Goal: Task Accomplishment & Management: Complete application form

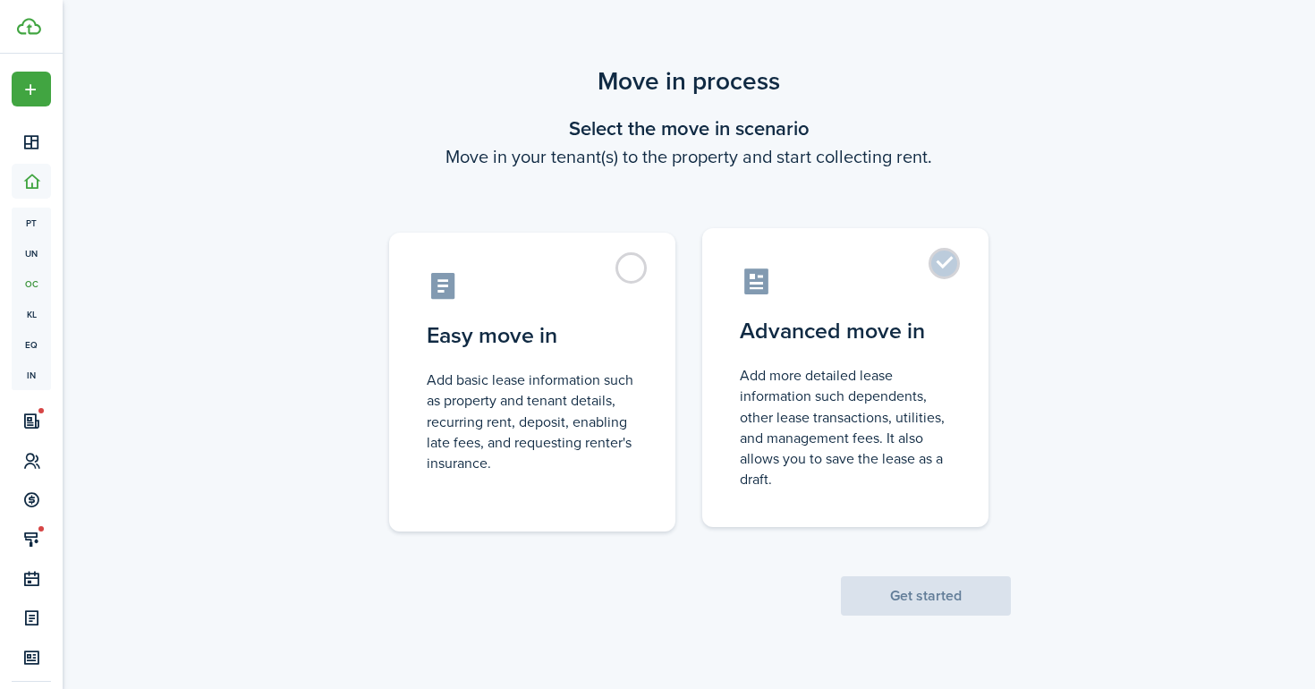
click at [869, 346] on control-radio-card-title "Advanced move in" at bounding box center [845, 331] width 211 height 32
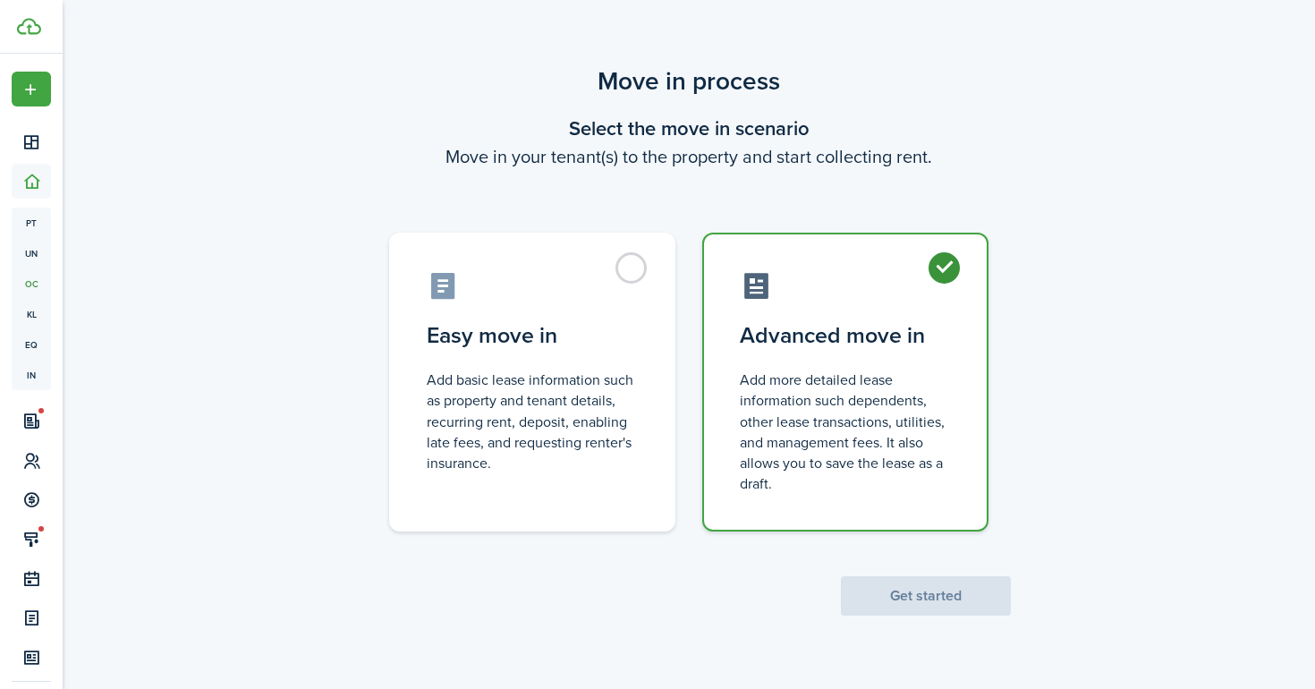
radio input "true"
click at [925, 600] on button "Get started" at bounding box center [926, 595] width 170 height 39
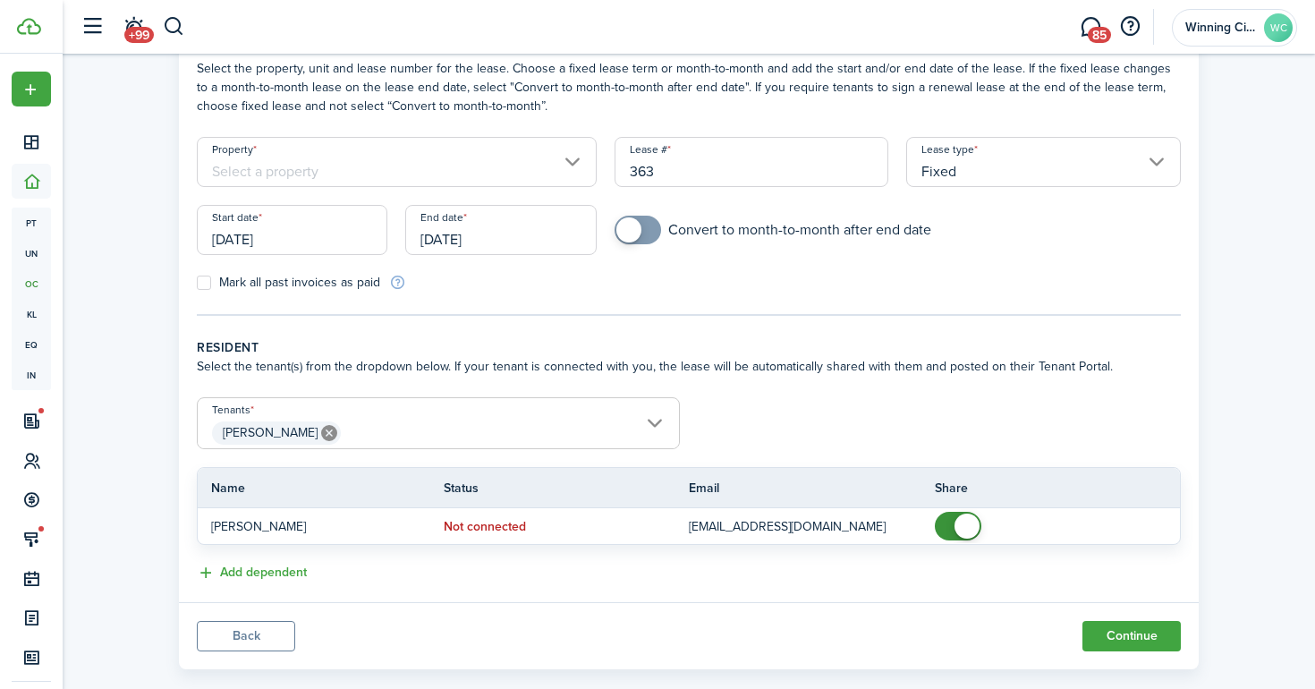
scroll to position [130, 0]
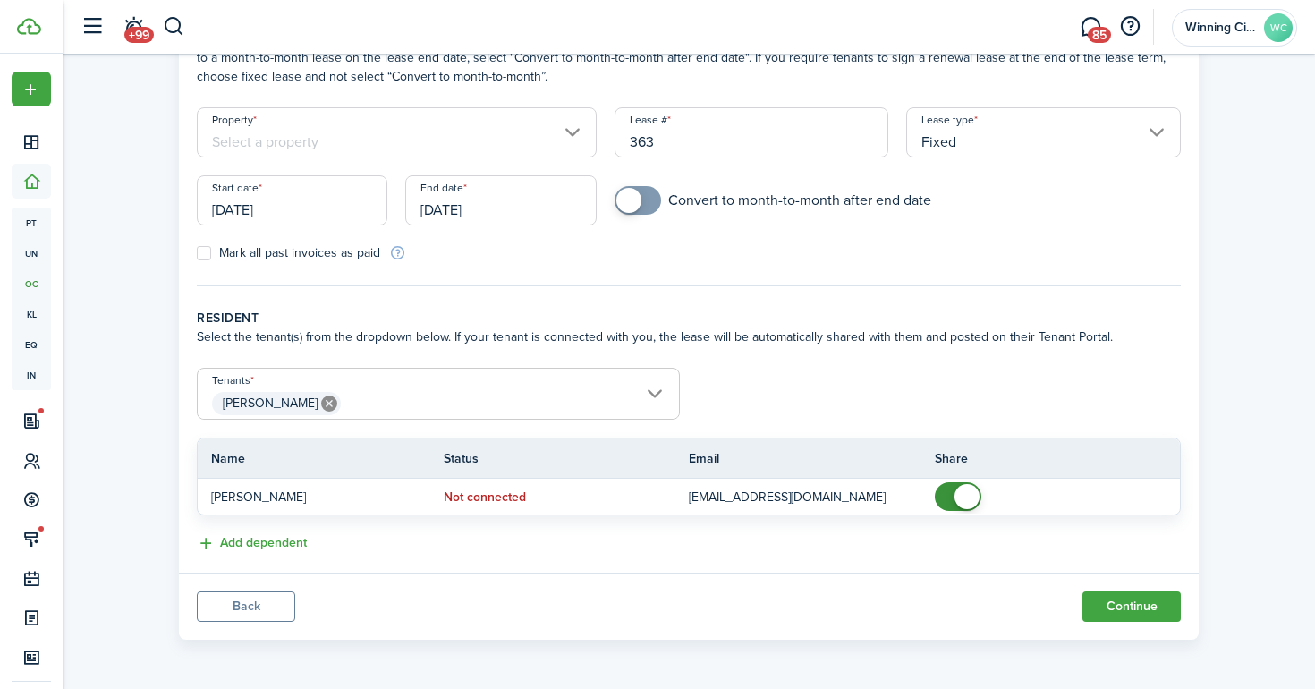
click at [289, 208] on input "[DATE]" at bounding box center [292, 200] width 191 height 50
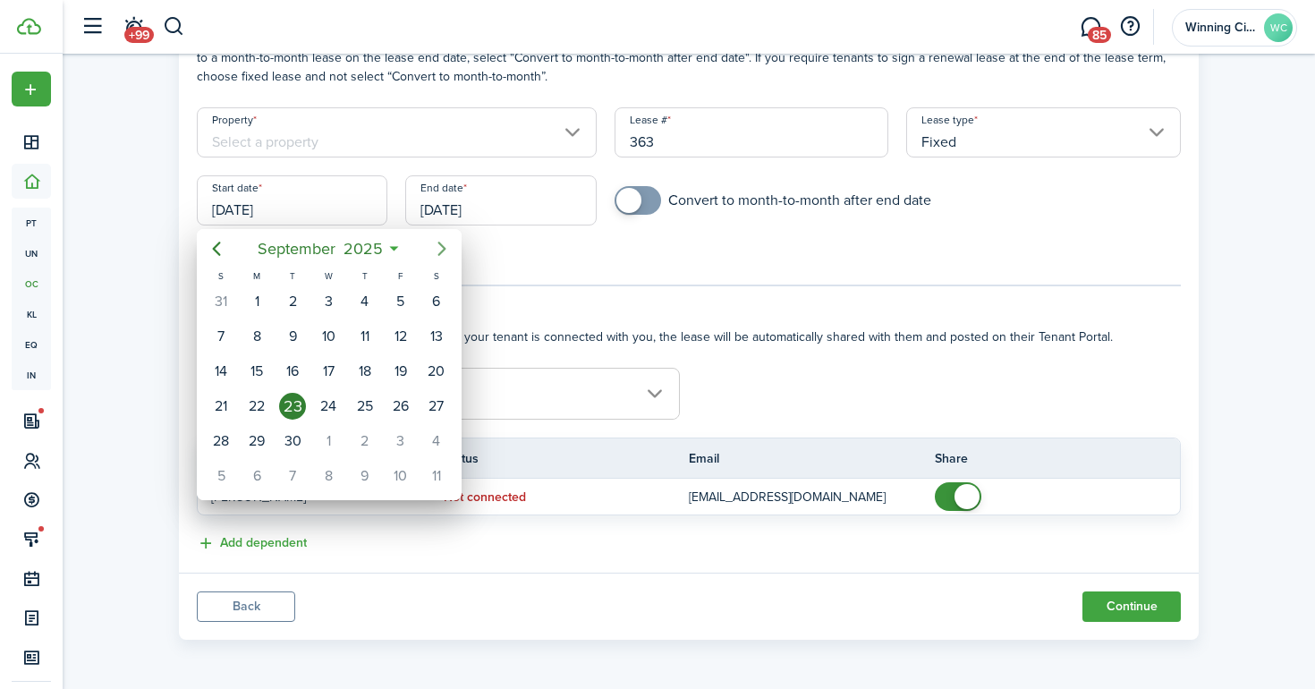
click at [445, 249] on icon "Next page" at bounding box center [441, 249] width 8 height 14
click at [328, 302] on div "1" at bounding box center [328, 301] width 27 height 27
type input "[DATE]"
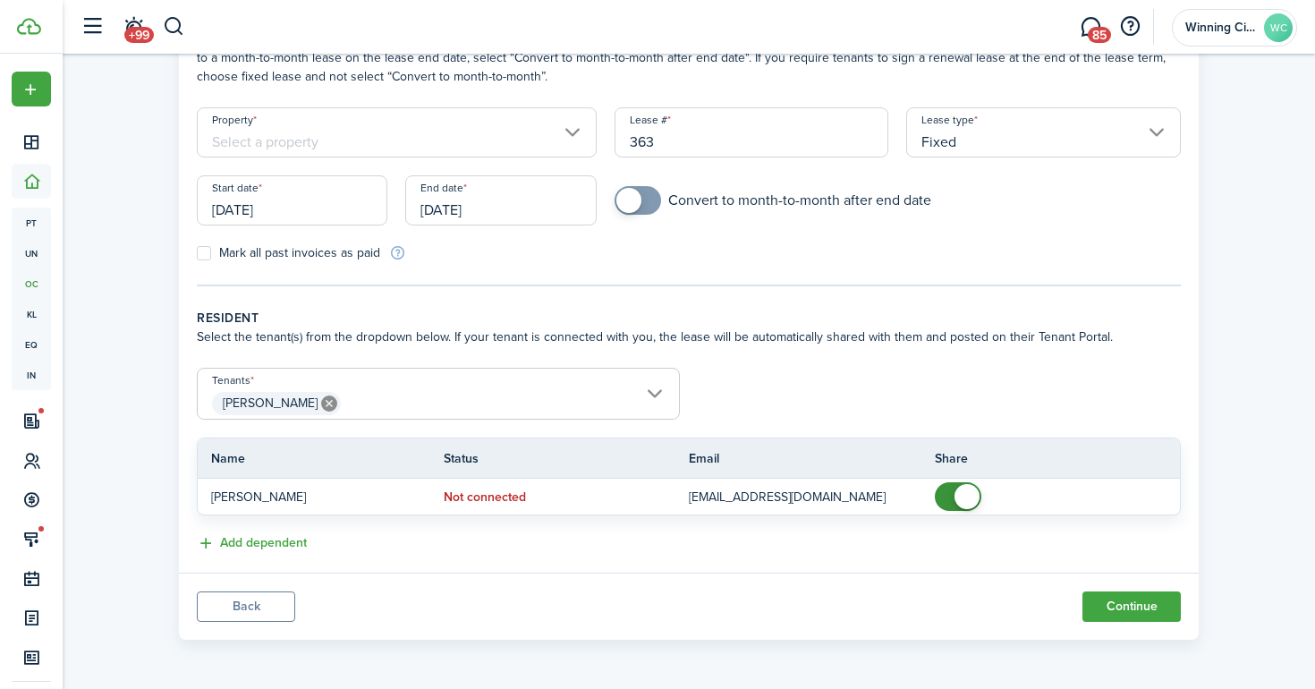
click at [563, 127] on input "Property" at bounding box center [397, 132] width 400 height 50
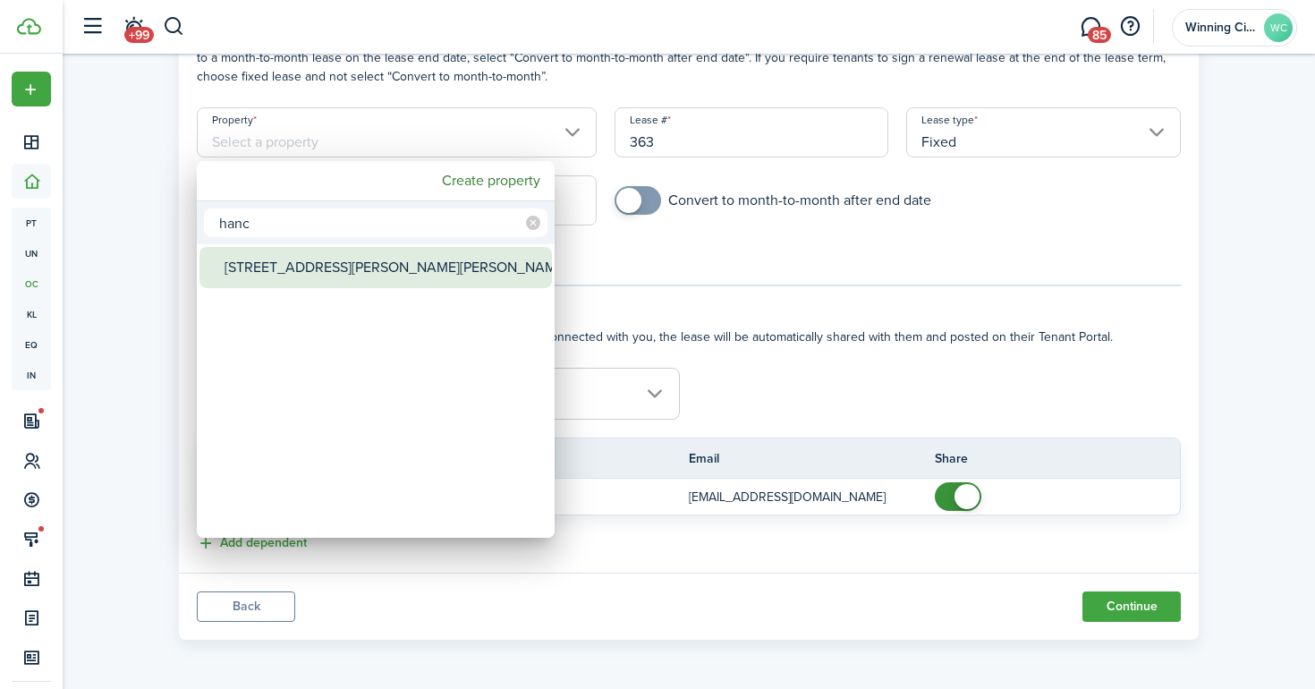
type input "hanc"
click at [388, 267] on div "[STREET_ADDRESS][PERSON_NAME][PERSON_NAME]" at bounding box center [383, 267] width 317 height 41
type input "[STREET_ADDRESS][PERSON_NAME][PERSON_NAME]"
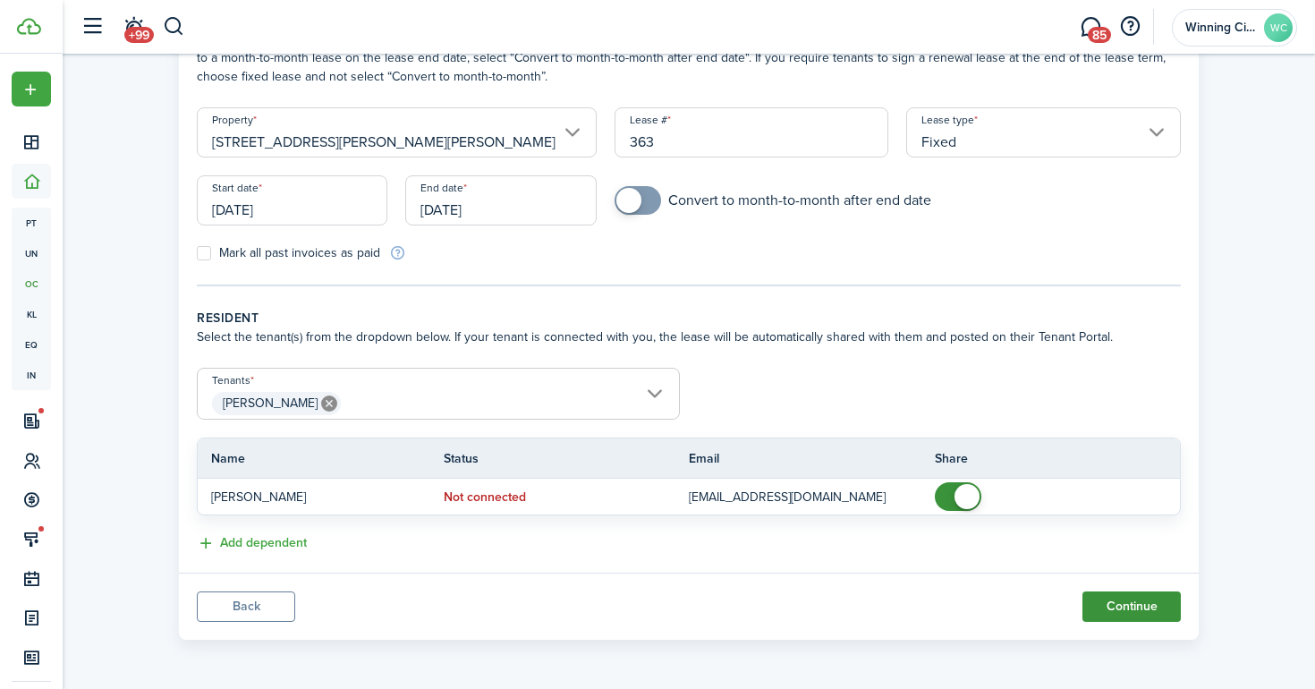
click at [1157, 607] on button "Continue" at bounding box center [1131, 606] width 98 height 30
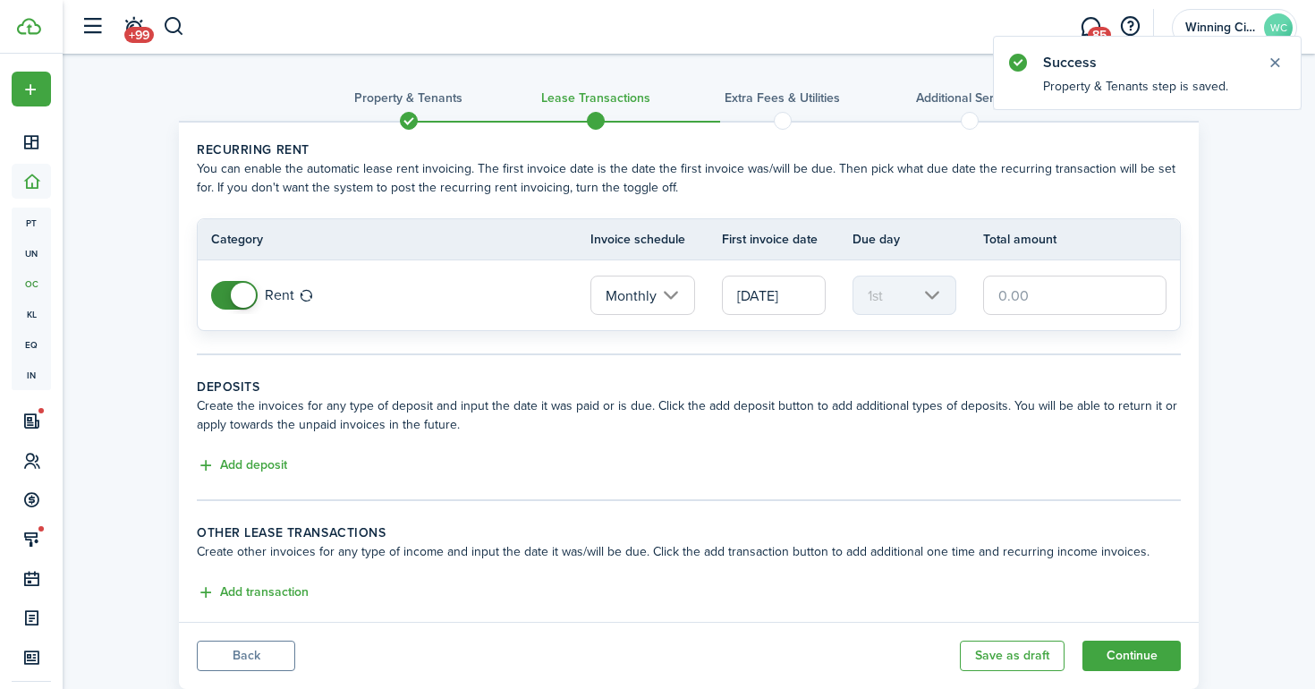
click at [1047, 298] on input "text" at bounding box center [1074, 294] width 183 height 39
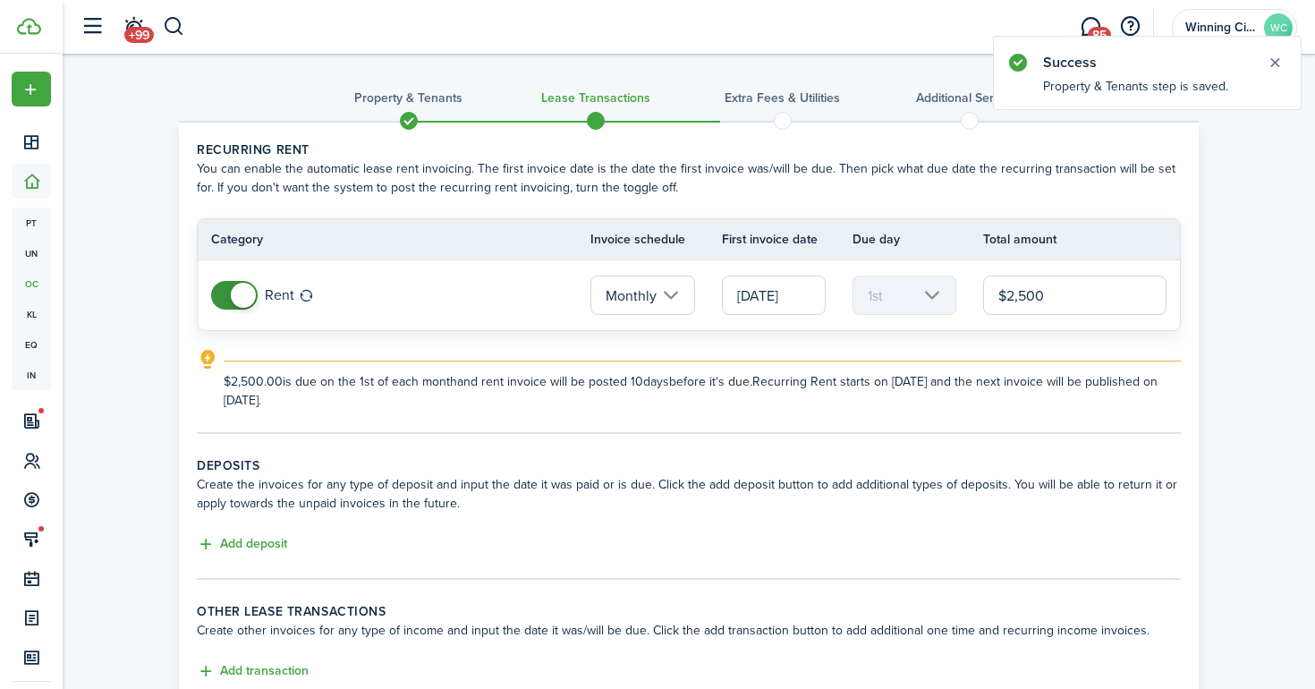
type input "$2,500.00"
click at [1204, 420] on div "Property & Tenants Lease Transactions Extra fees & Utilities Additional Service…" at bounding box center [689, 415] width 1038 height 705
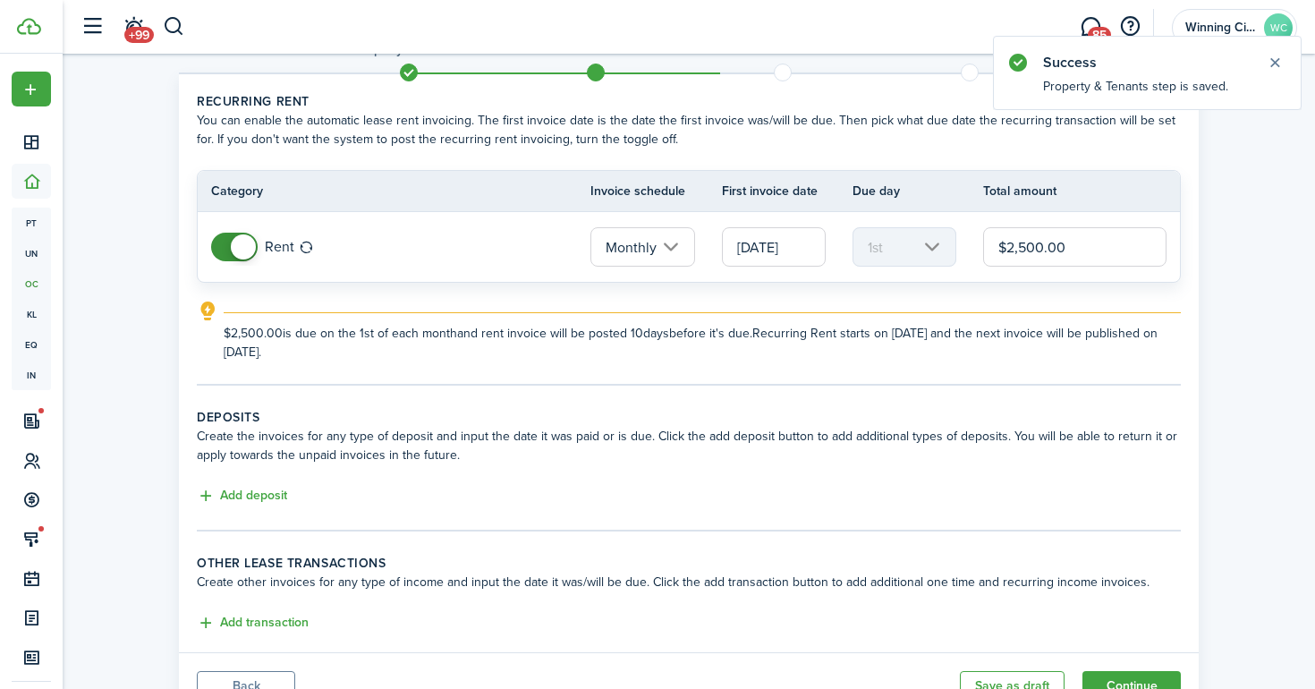
scroll to position [128, 0]
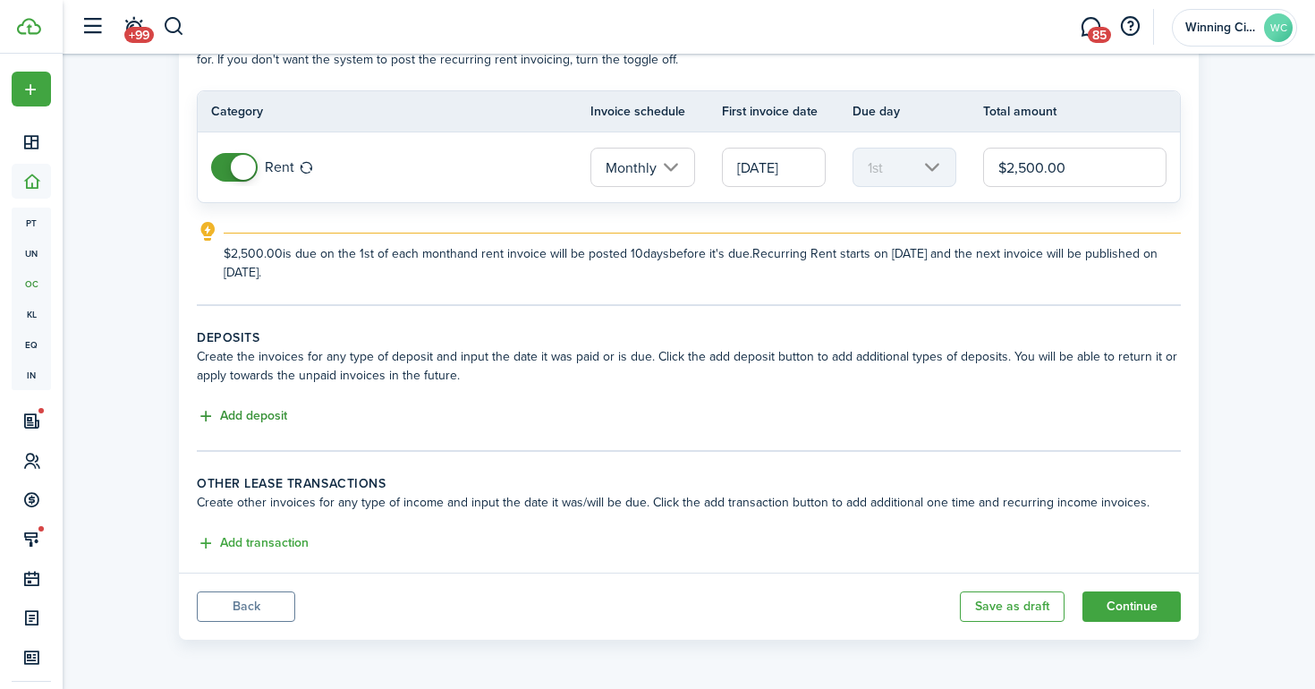
click at [272, 407] on button "Add deposit" at bounding box center [242, 416] width 90 height 21
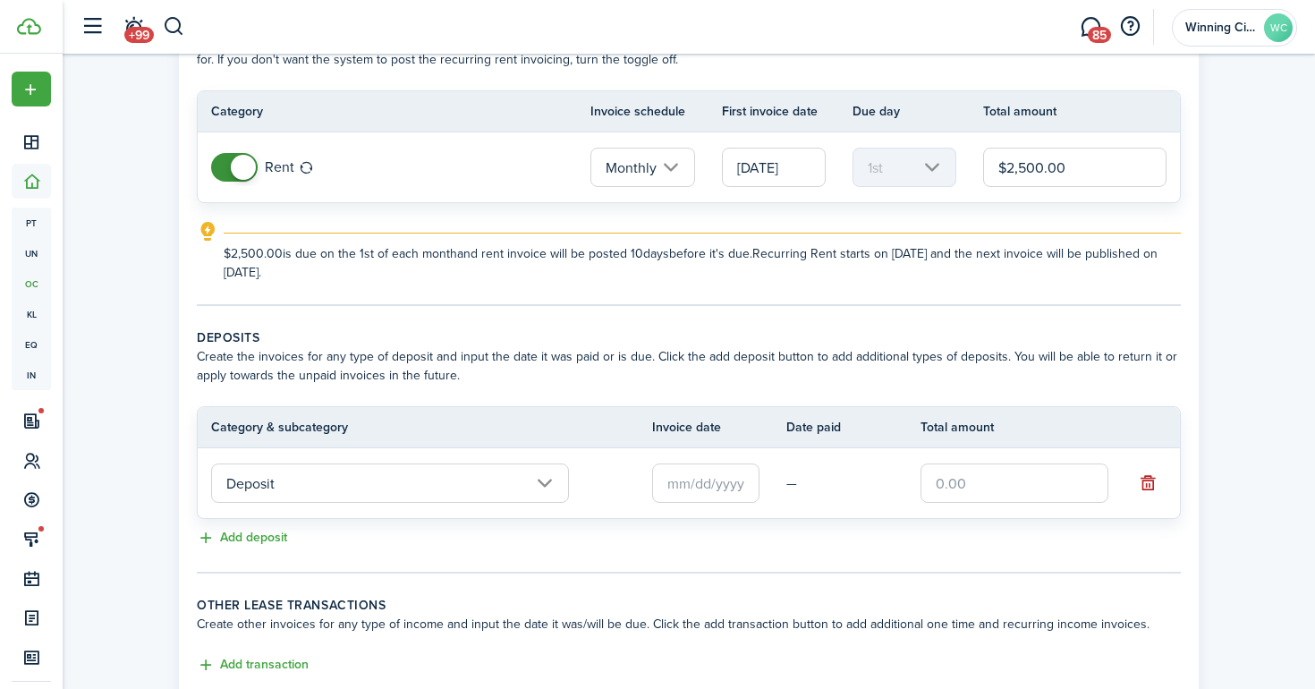
click at [420, 486] on input "Deposit" at bounding box center [390, 482] width 358 height 39
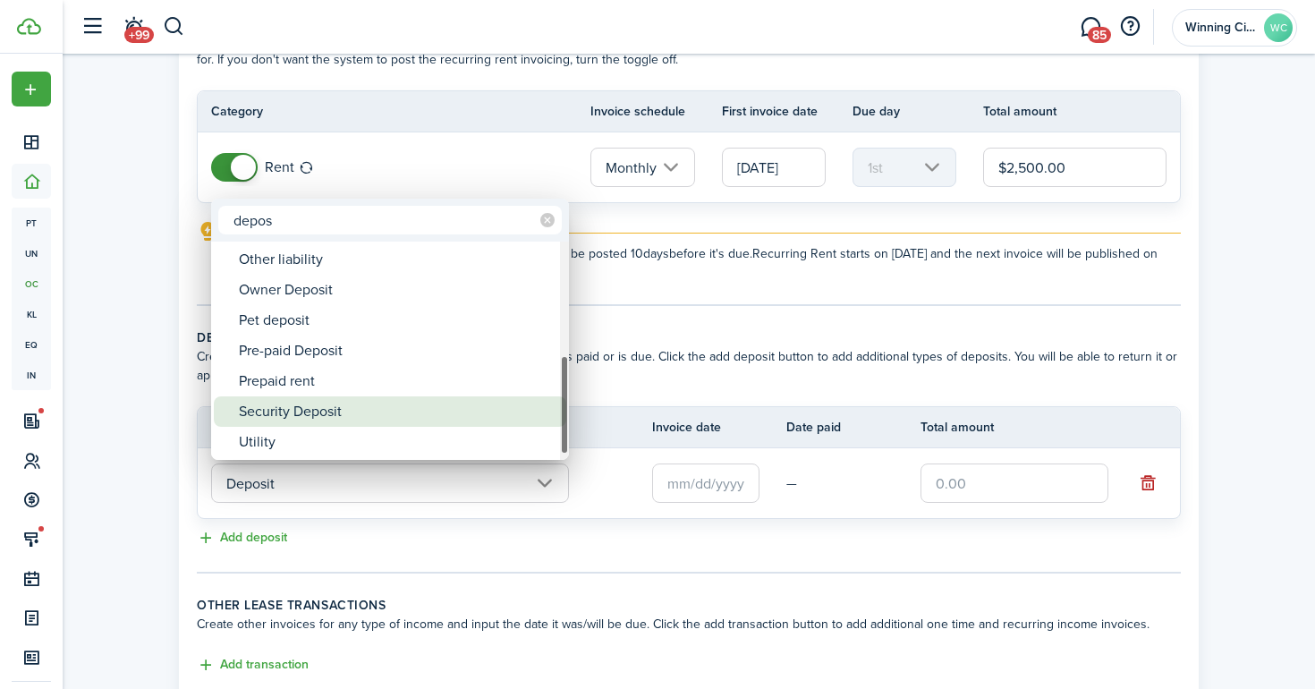
type input "depos"
click at [406, 412] on div "Security Deposit" at bounding box center [397, 411] width 317 height 30
type input "Deposit / Security Deposit"
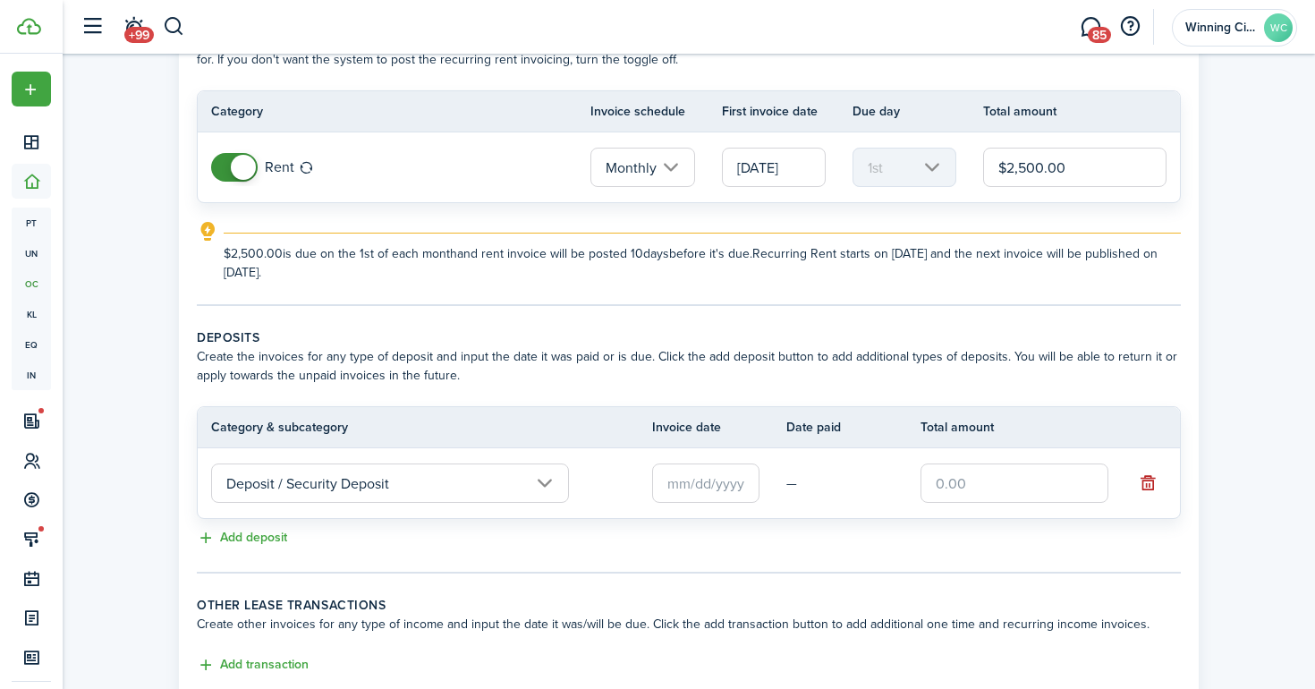
click at [725, 494] on input "text" at bounding box center [705, 482] width 107 height 39
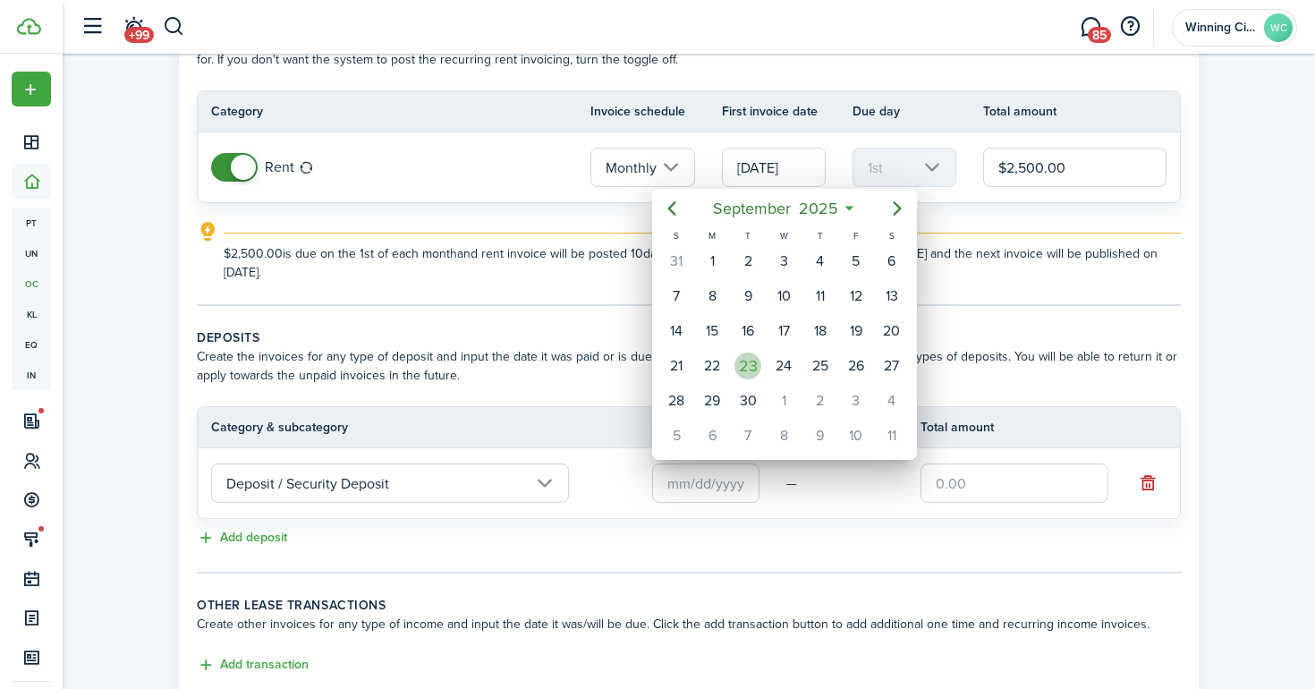
click at [752, 369] on div "23" at bounding box center [747, 365] width 27 height 27
type input "[DATE]"
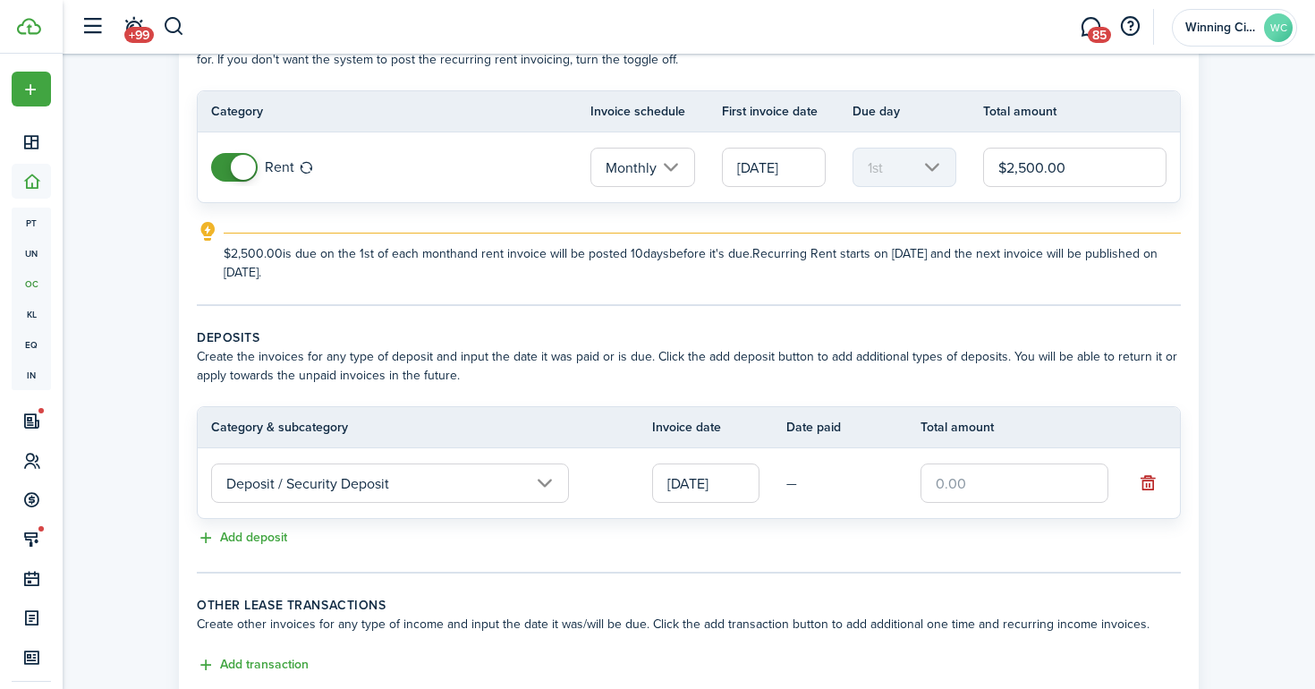
click at [990, 488] on input "text" at bounding box center [1014, 482] width 188 height 39
type input "$2,500.00"
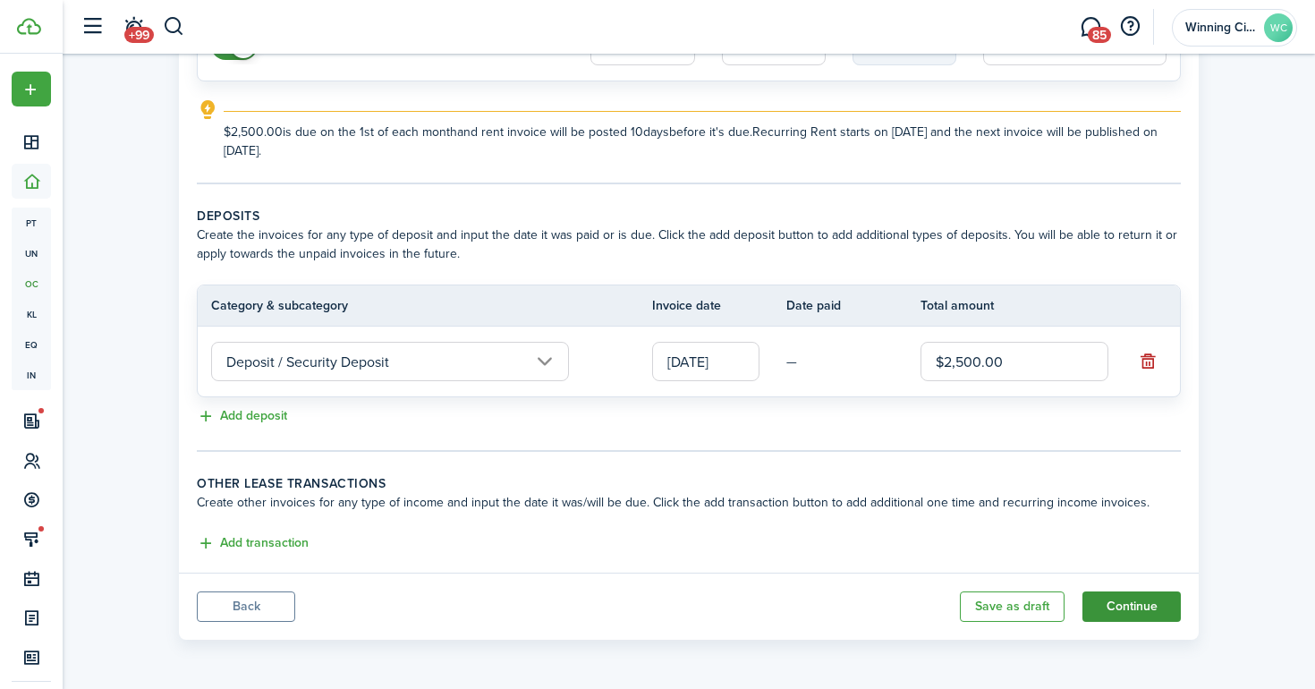
click at [1148, 605] on button "Continue" at bounding box center [1131, 606] width 98 height 30
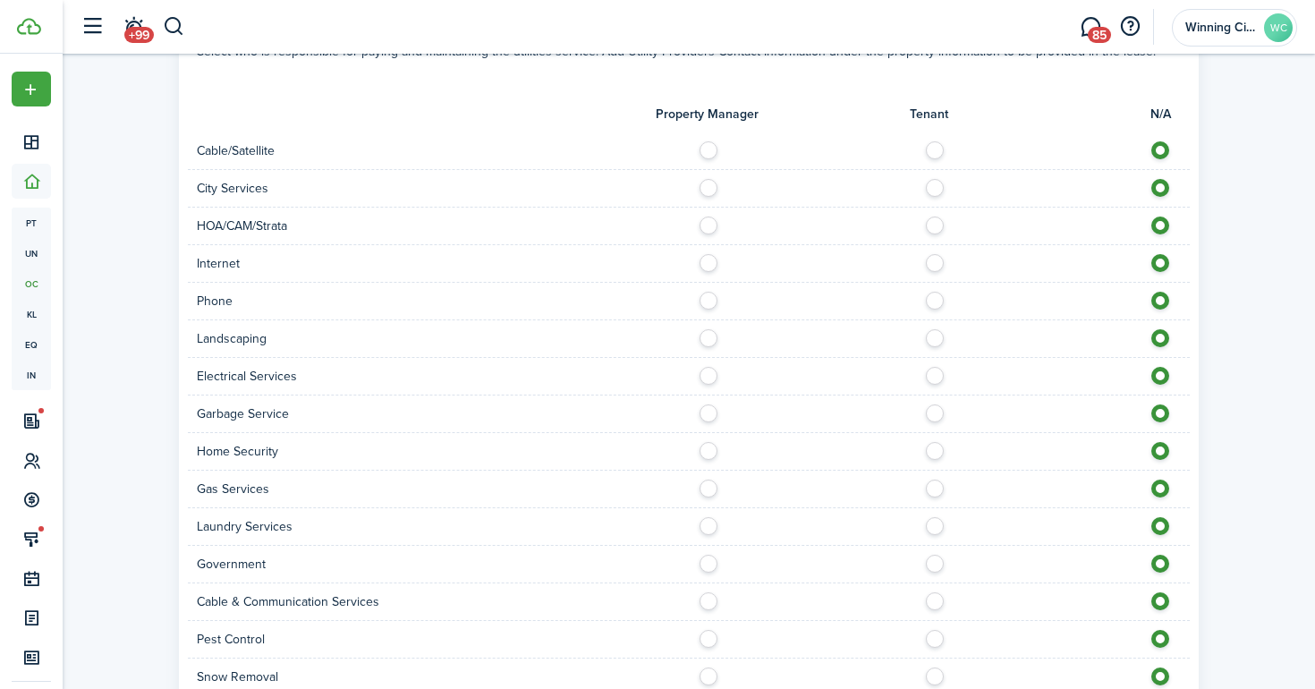
scroll to position [1644, 0]
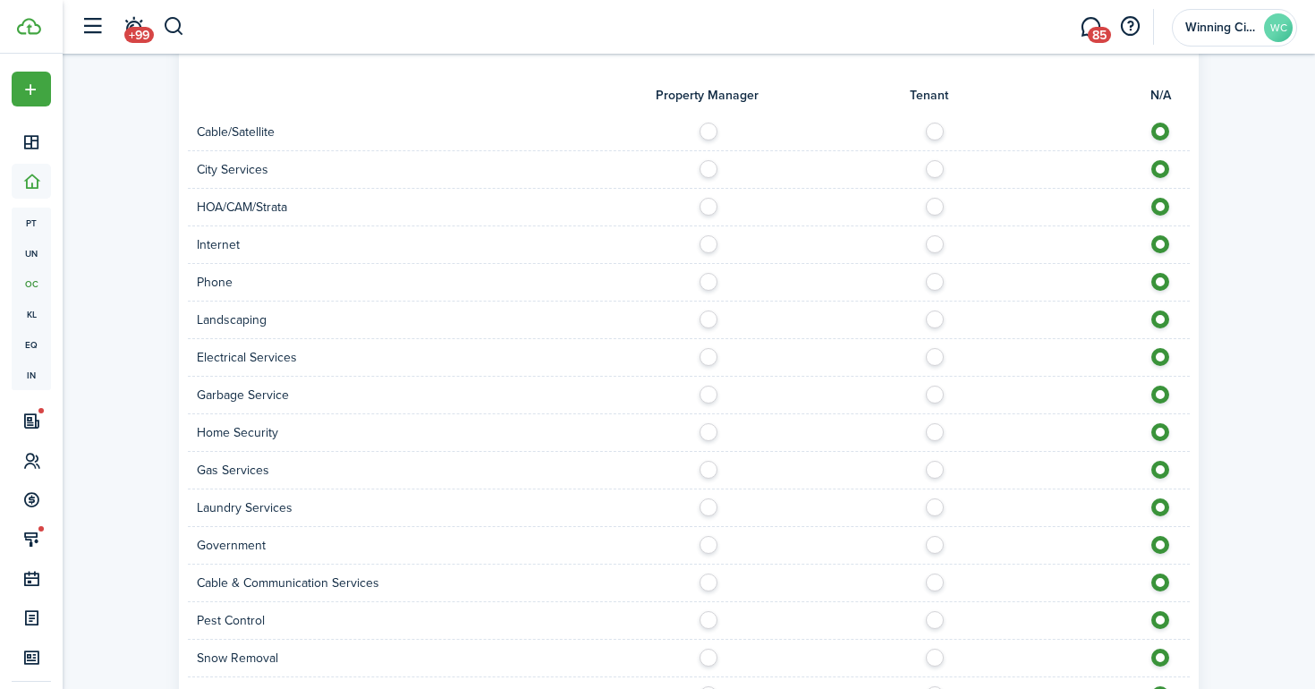
click at [937, 123] on label at bounding box center [939, 127] width 31 height 9
radio input "true"
click at [936, 160] on label at bounding box center [939, 164] width 31 height 9
radio input "true"
click at [936, 198] on label at bounding box center [939, 202] width 31 height 9
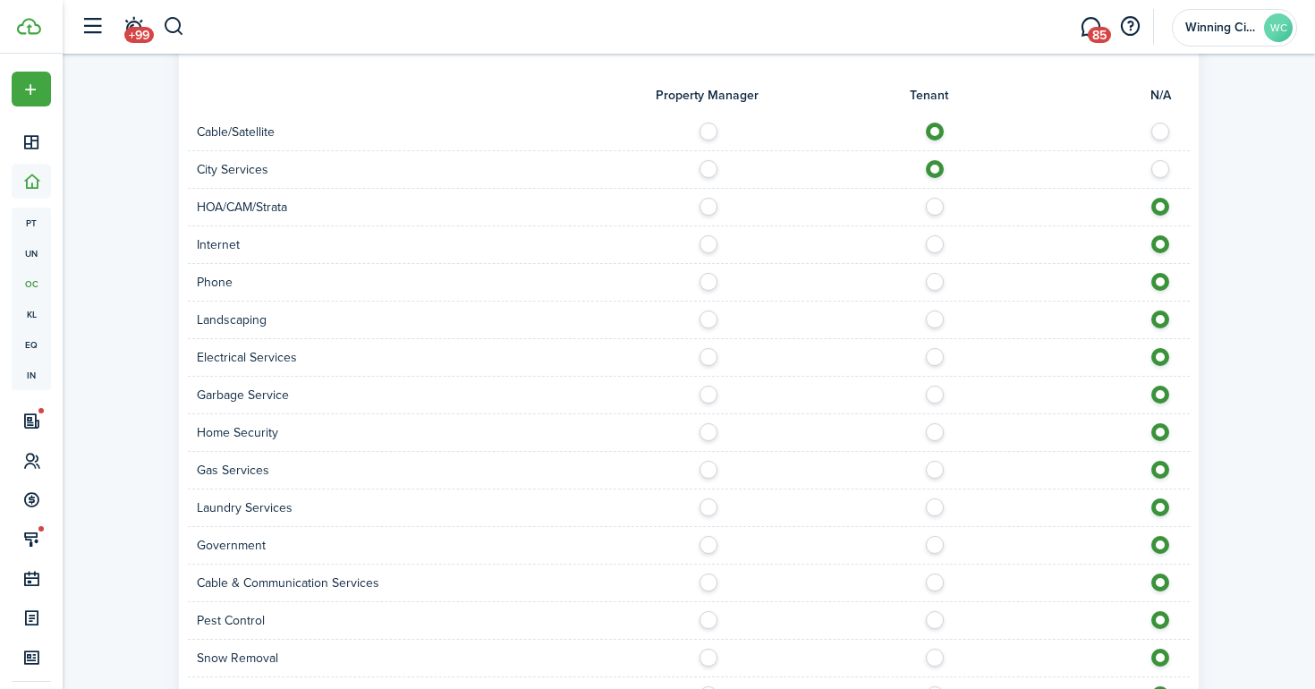
radio input "true"
click at [936, 235] on label at bounding box center [939, 239] width 31 height 9
radio input "true"
click at [936, 273] on label at bounding box center [939, 277] width 31 height 9
radio input "true"
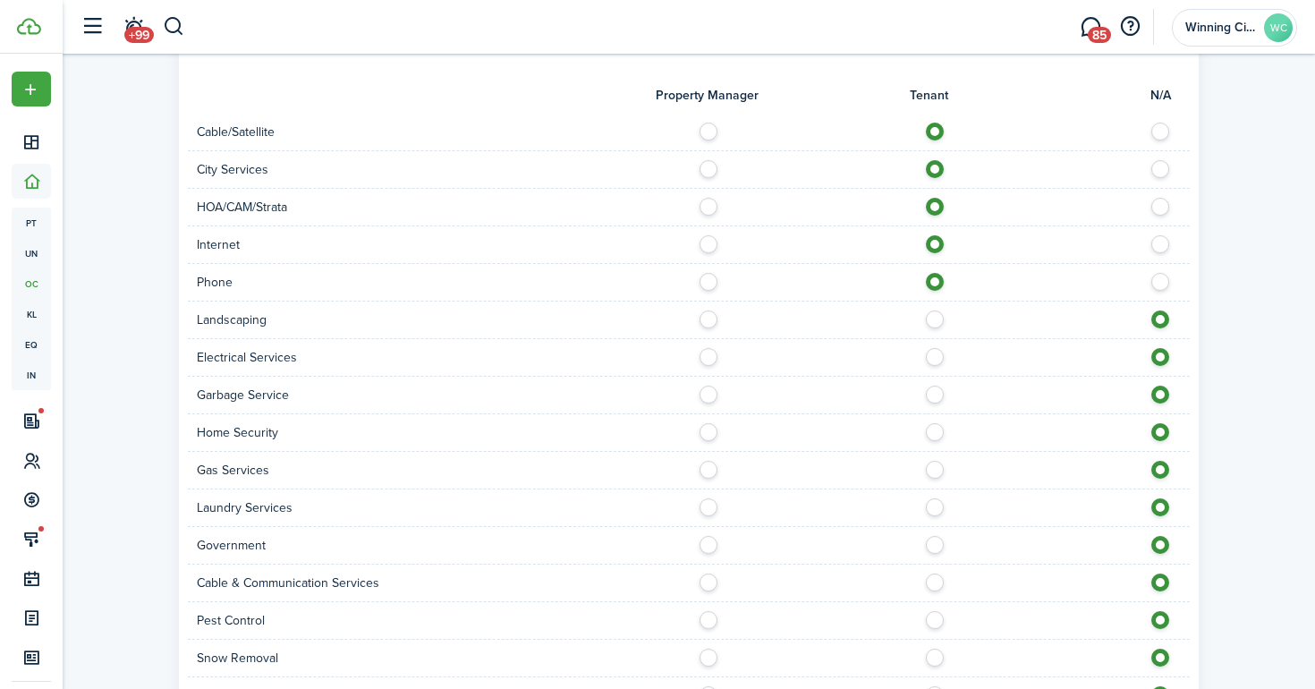
click at [937, 310] on label at bounding box center [939, 314] width 31 height 9
radio input "true"
click at [937, 351] on div "Electrical Services" at bounding box center [689, 358] width 1002 height 38
click at [938, 348] on label at bounding box center [939, 352] width 31 height 9
radio input "true"
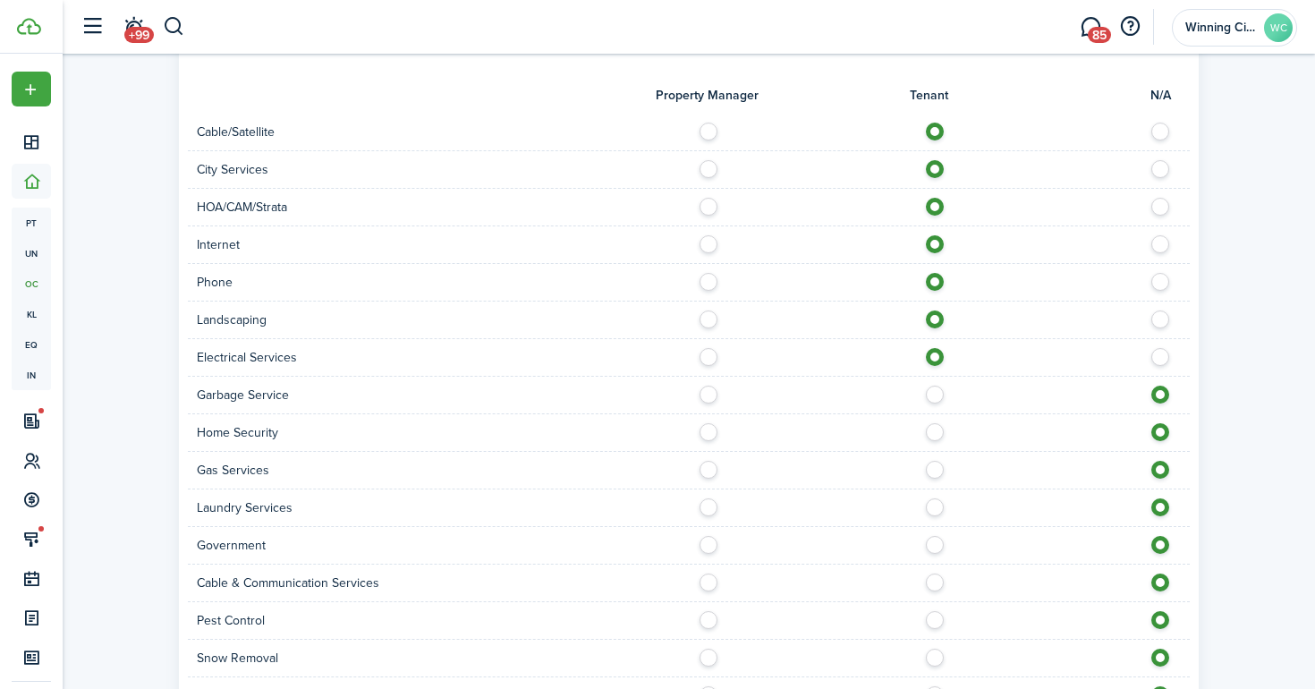
click at [937, 386] on label at bounding box center [939, 390] width 31 height 9
radio input "true"
click at [937, 423] on label at bounding box center [939, 427] width 31 height 9
radio input "true"
click at [938, 461] on label at bounding box center [939, 465] width 31 height 9
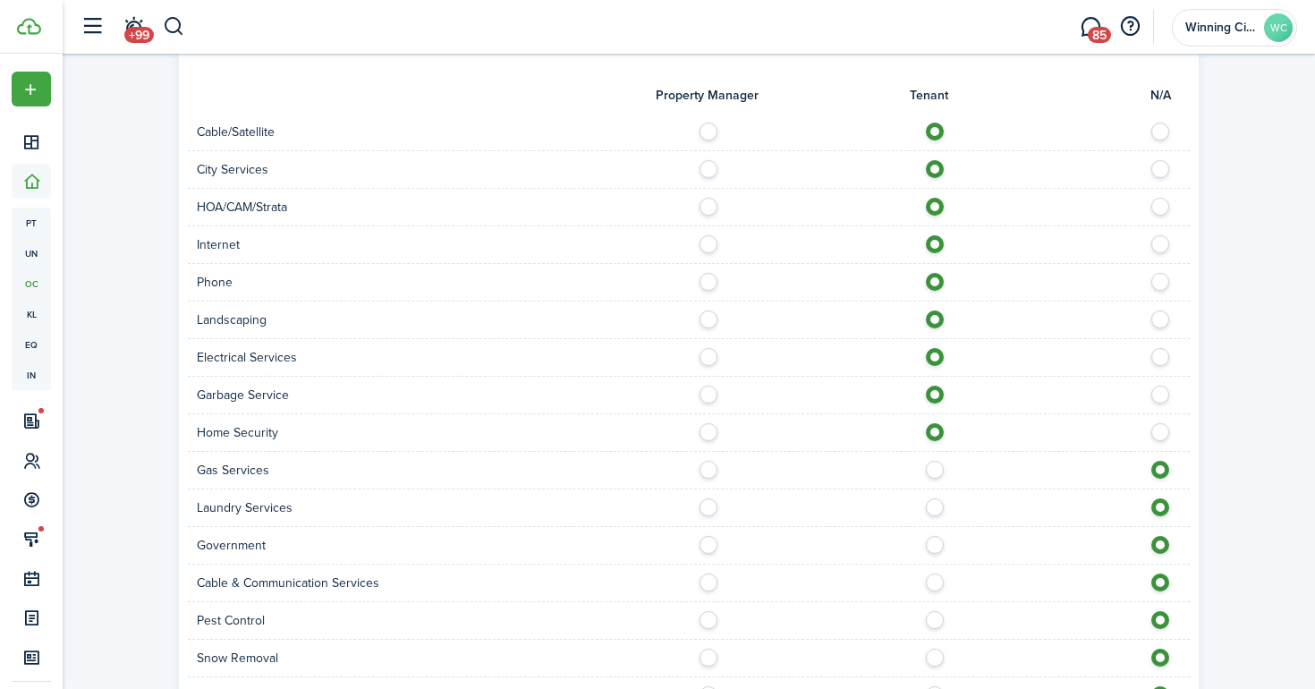
radio input "true"
click at [938, 498] on div "Laundry Services" at bounding box center [689, 508] width 1002 height 38
click at [937, 498] on label at bounding box center [939, 502] width 31 height 9
radio input "true"
click at [937, 536] on label at bounding box center [939, 540] width 31 height 9
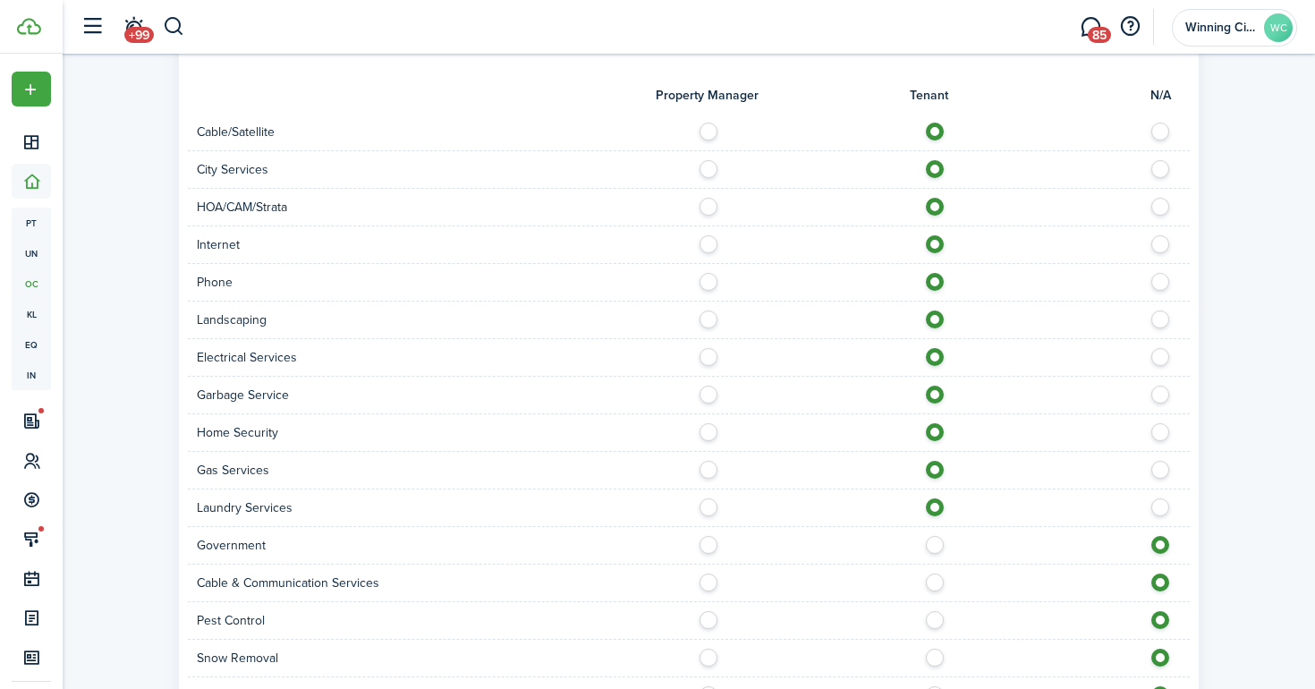
radio input "true"
click at [936, 573] on label at bounding box center [939, 577] width 31 height 9
radio input "true"
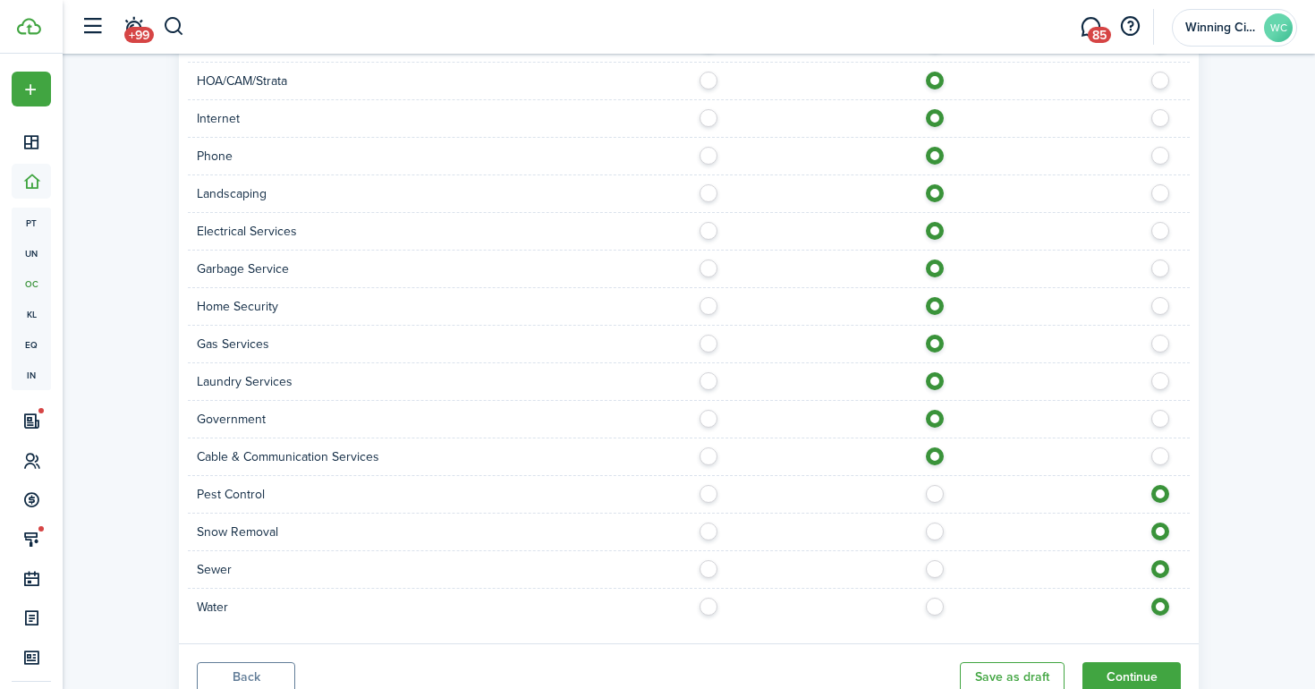
scroll to position [1822, 0]
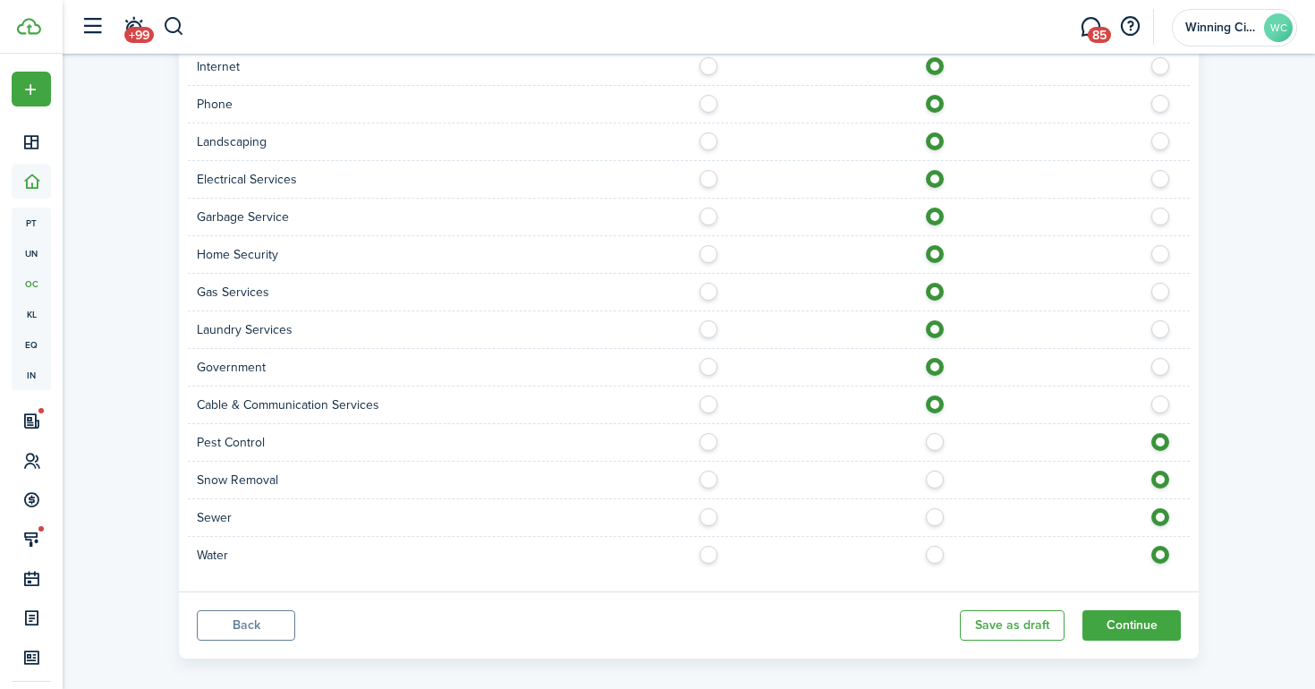
click at [932, 433] on label at bounding box center [939, 437] width 31 height 9
radio input "true"
click at [932, 470] on label at bounding box center [939, 474] width 31 height 9
radio input "true"
click at [932, 508] on label at bounding box center [939, 512] width 31 height 9
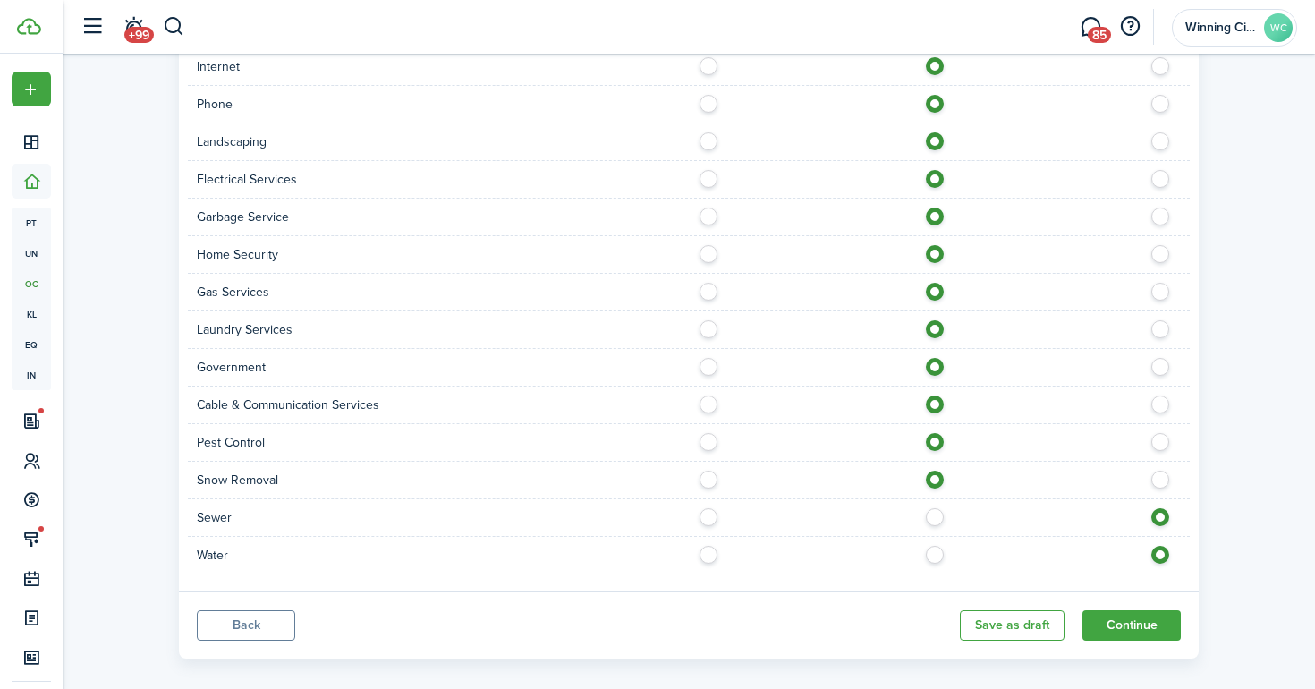
radio input "true"
click at [935, 546] on label at bounding box center [939, 550] width 31 height 9
radio input "true"
click at [1140, 611] on button "Continue" at bounding box center [1131, 625] width 98 height 30
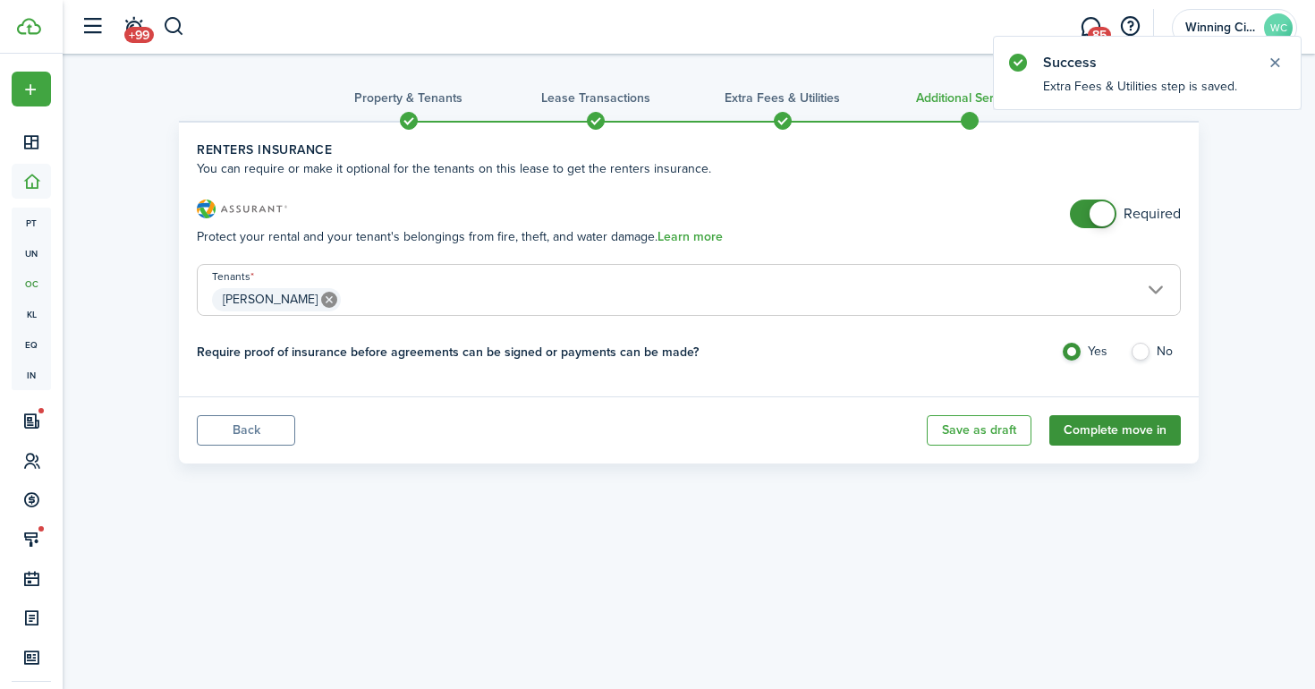
click at [1156, 426] on button "Complete move in" at bounding box center [1114, 430] width 131 height 30
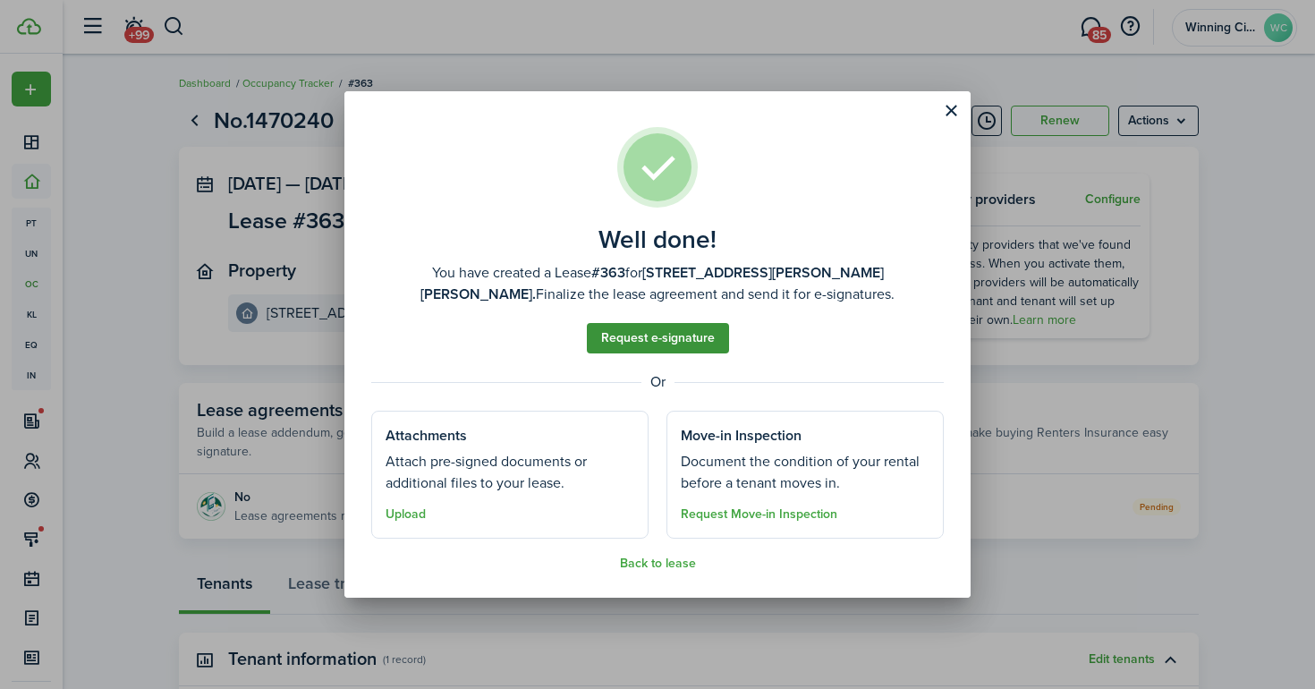
click at [672, 349] on link "Request e-signature" at bounding box center [658, 338] width 142 height 30
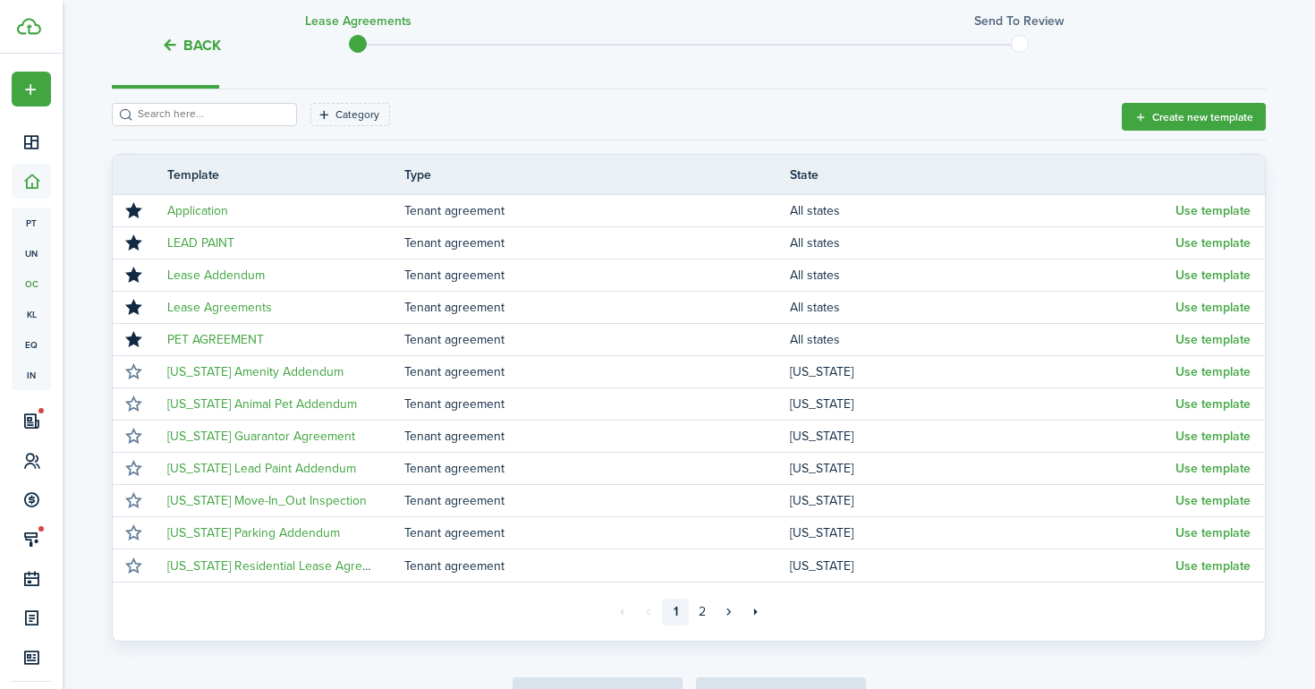
scroll to position [245, 0]
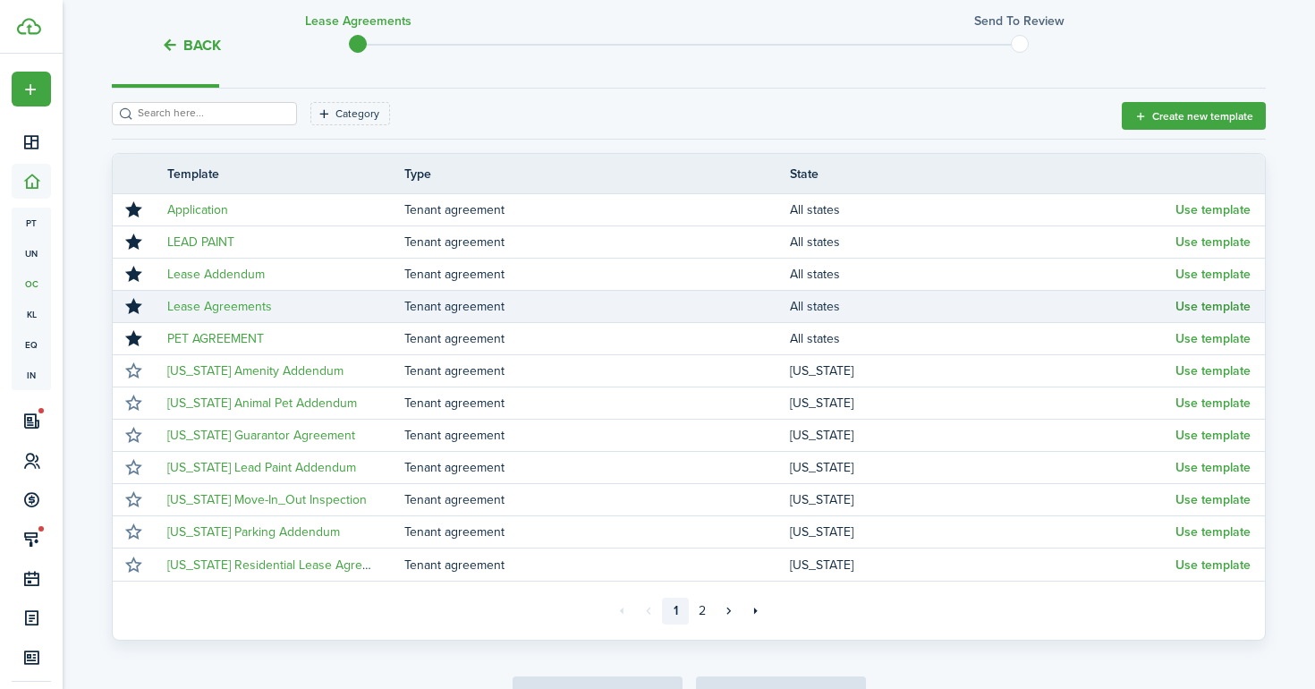
click at [1200, 303] on button "Use template" at bounding box center [1212, 307] width 75 height 14
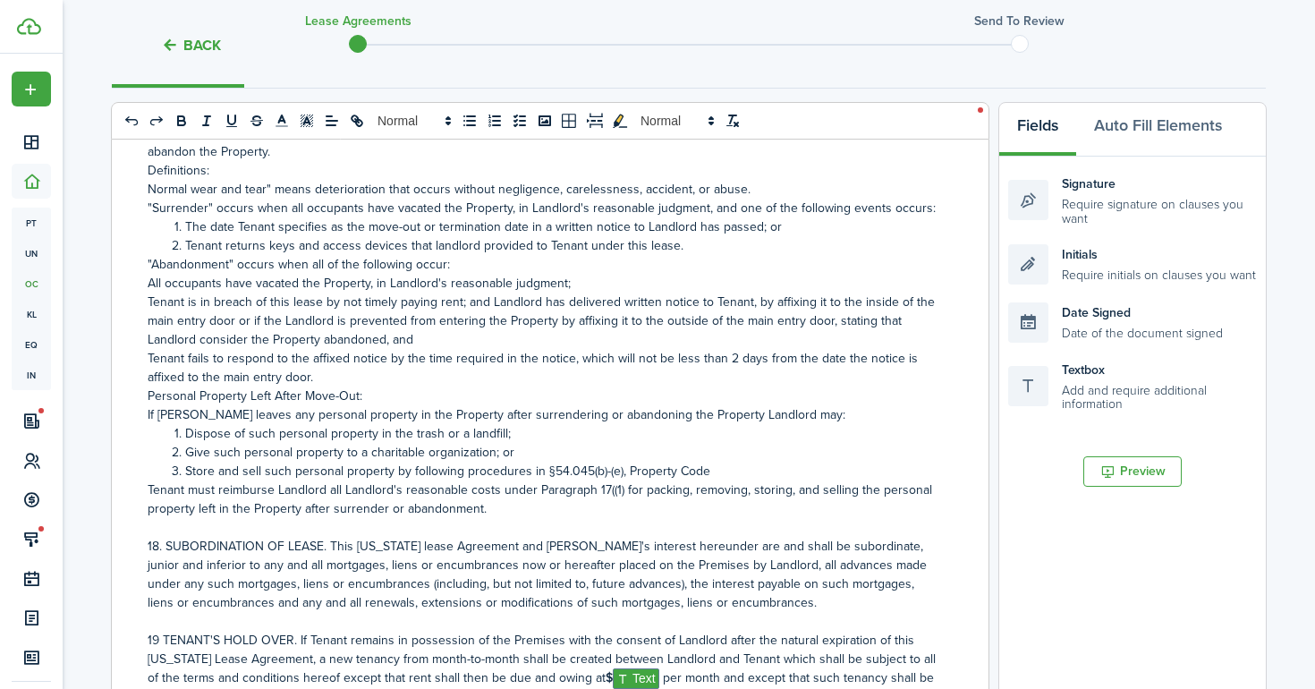
scroll to position [4572, 0]
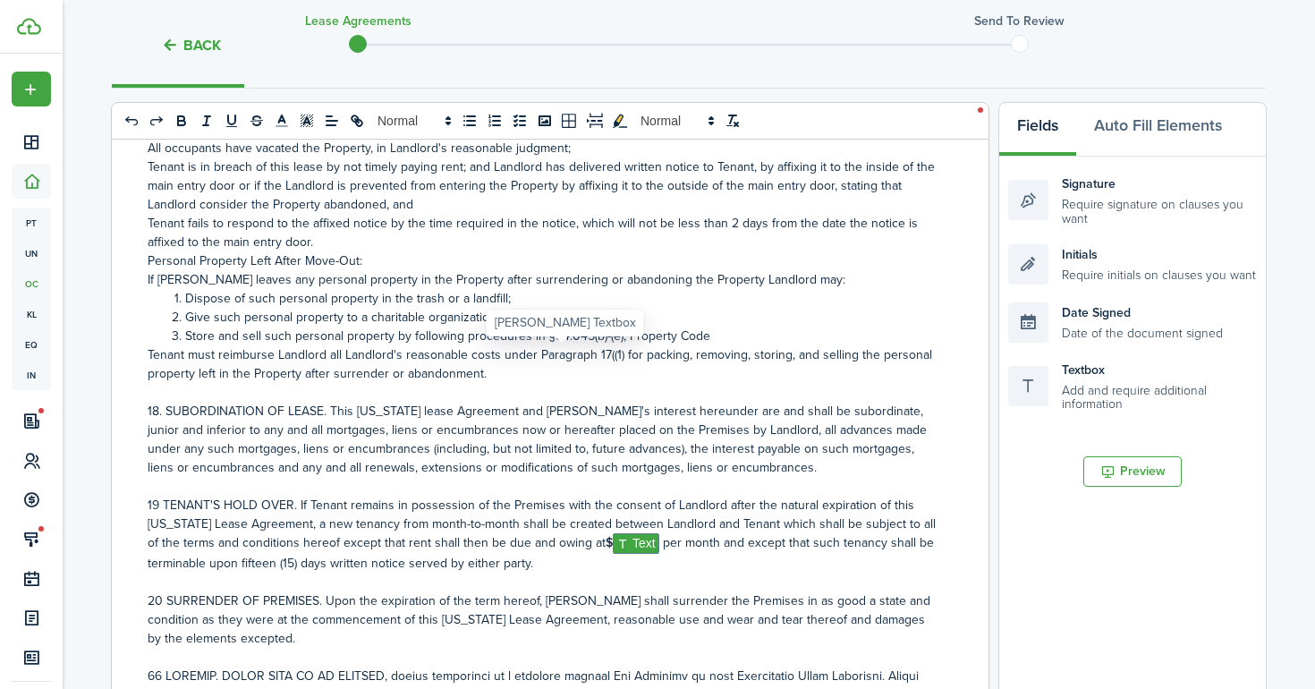
click at [613, 533] on span "Text" at bounding box center [636, 543] width 47 height 21
